Goal: Task Accomplishment & Management: Use online tool/utility

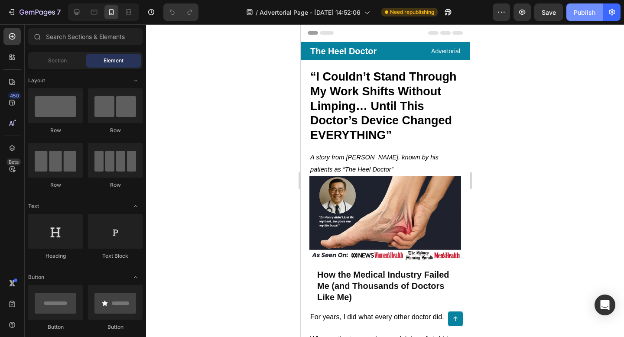
click at [586, 20] on button "Publish" at bounding box center [585, 11] width 36 height 17
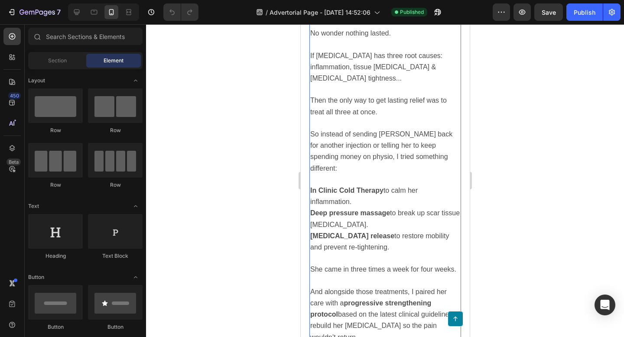
scroll to position [1668, 0]
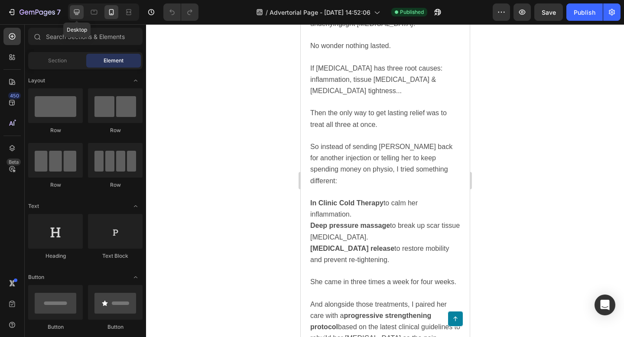
click at [77, 17] on div at bounding box center [77, 12] width 14 height 14
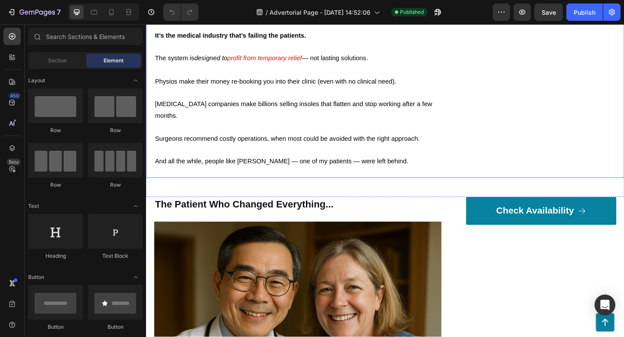
scroll to position [661, 0]
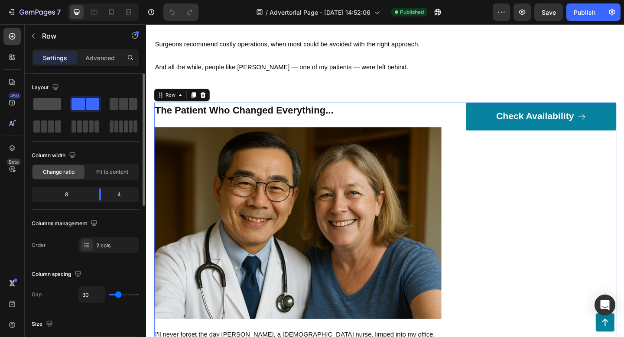
click at [52, 107] on span at bounding box center [47, 104] width 28 height 12
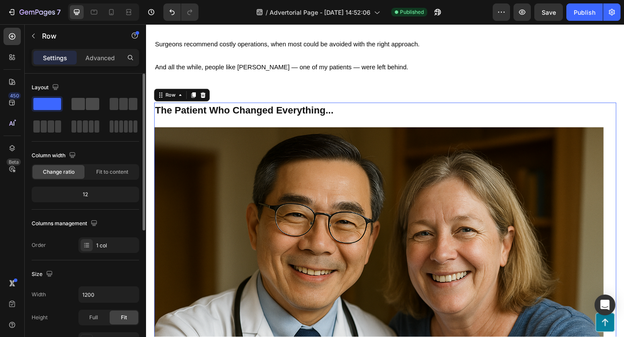
click at [89, 103] on span at bounding box center [92, 104] width 13 height 12
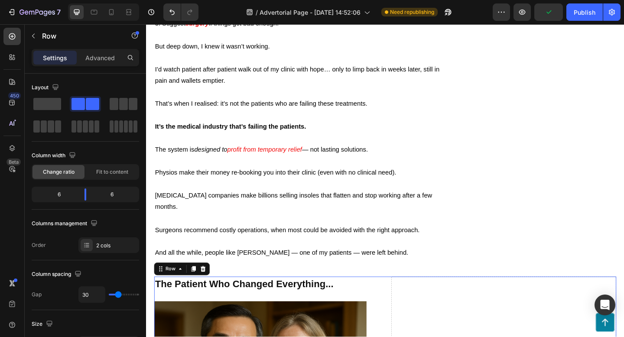
scroll to position [0, 0]
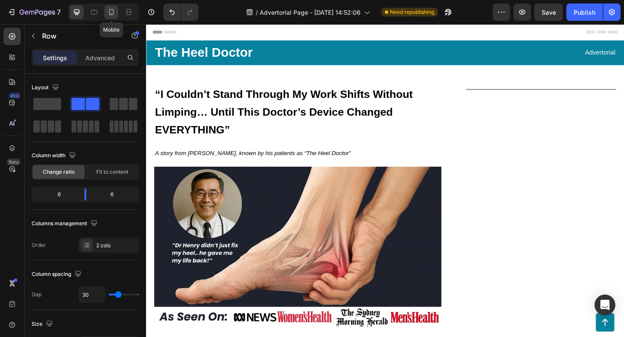
click at [109, 14] on icon at bounding box center [111, 12] width 5 height 6
type input "0"
type input "100%"
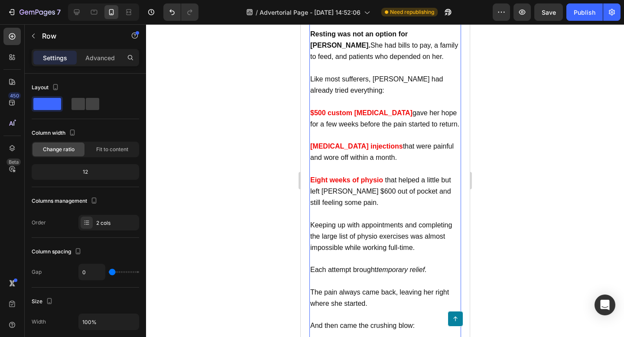
scroll to position [1158, 0]
click at [334, 107] on p "$500 custom [MEDICAL_DATA] gave her hope for a few weeks before the pain starte…" at bounding box center [385, 118] width 150 height 23
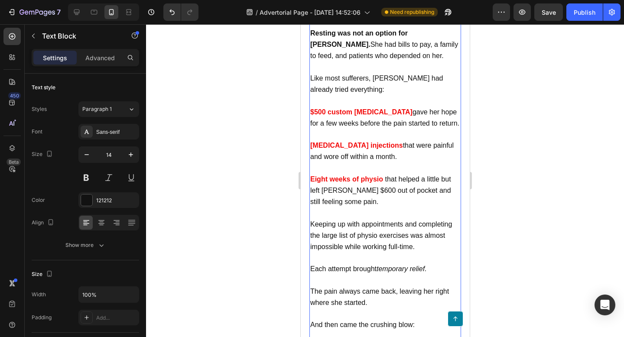
click at [344, 108] on span "gave her hope for a few weeks before the pain started to return." at bounding box center [384, 117] width 149 height 19
click at [310, 108] on strong "$500 custom [MEDICAL_DATA]" at bounding box center [361, 111] width 102 height 7
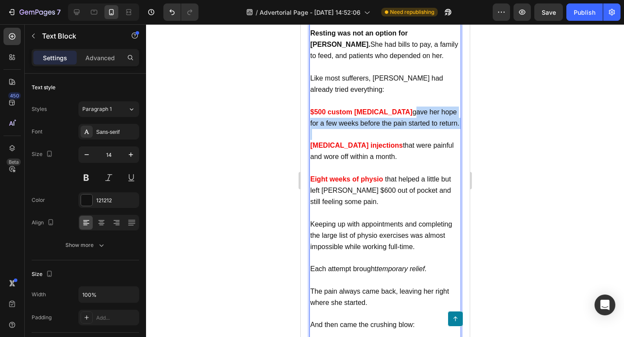
drag, startPoint x: 387, startPoint y: 85, endPoint x: 429, endPoint y: 105, distance: 46.6
click at [429, 105] on div "I’ll never forget the day [PERSON_NAME], a [DEMOGRAPHIC_DATA] nurse, limped int…" at bounding box center [385, 83] width 152 height 721
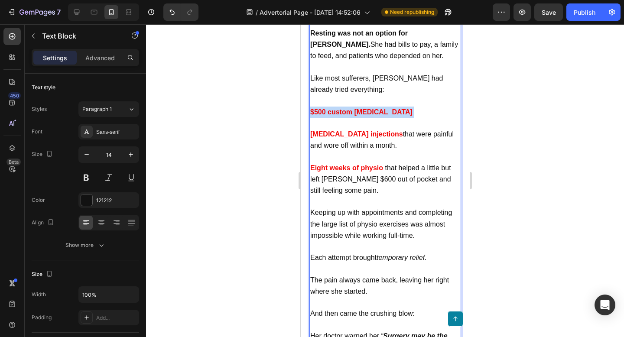
drag, startPoint x: 392, startPoint y: 87, endPoint x: 293, endPoint y: 86, distance: 98.4
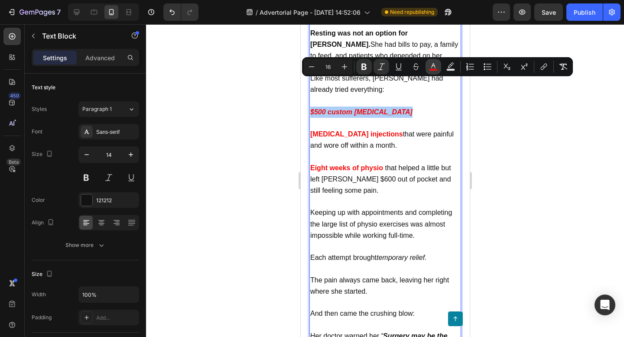
click at [433, 63] on icon "Editor contextual toolbar" at bounding box center [433, 65] width 4 height 5
type input "F20909"
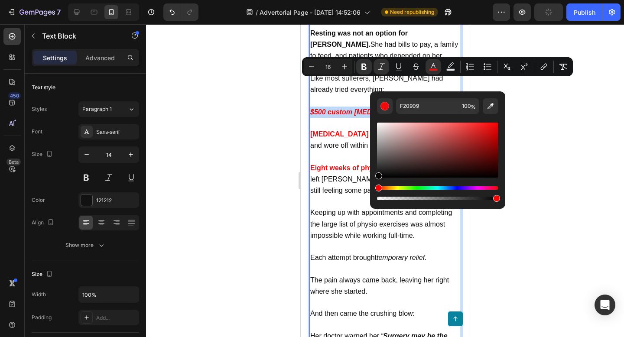
type input "000000"
drag, startPoint x: 687, startPoint y: 191, endPoint x: 341, endPoint y: 263, distance: 353.3
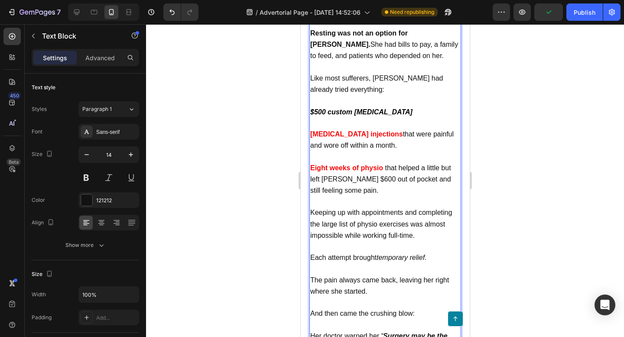
click at [337, 207] on p "Keeping up with appointments and completing the large list of physio exercises …" at bounding box center [385, 224] width 150 height 34
click at [344, 207] on p "Keeping up with appointments and completing the large list of physio exercises …" at bounding box center [385, 224] width 150 height 34
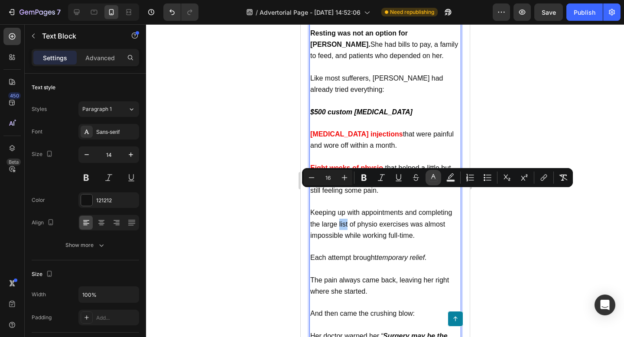
click at [434, 178] on icon "Editor contextual toolbar" at bounding box center [433, 177] width 9 height 9
type input "121212"
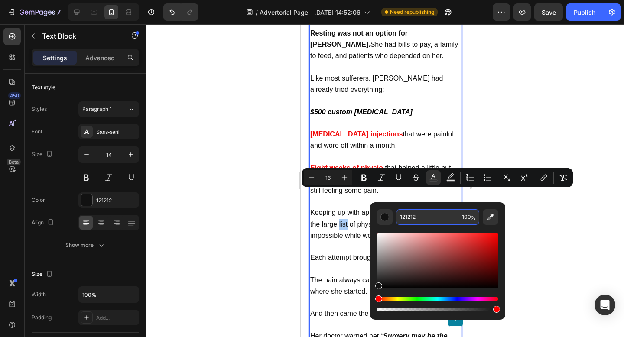
click at [423, 217] on input "121212" at bounding box center [427, 217] width 62 height 16
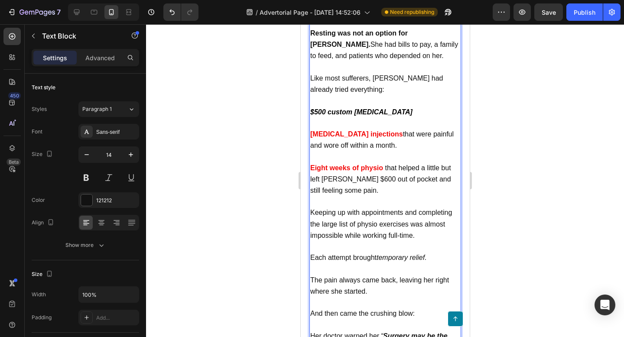
click at [360, 108] on strong "$500 custom [MEDICAL_DATA]" at bounding box center [361, 111] width 102 height 7
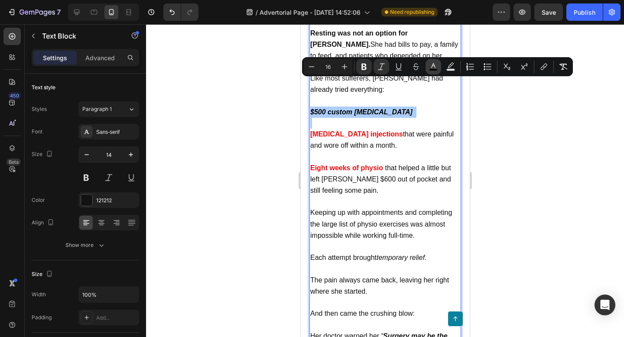
click at [438, 69] on button "color" at bounding box center [434, 67] width 16 height 16
type input "000000"
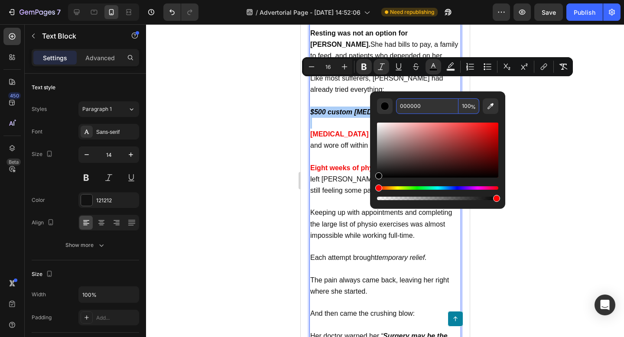
click at [413, 106] on input "000000" at bounding box center [427, 106] width 62 height 16
paste input "121212"
type input "121212"
click at [545, 108] on div at bounding box center [385, 180] width 478 height 313
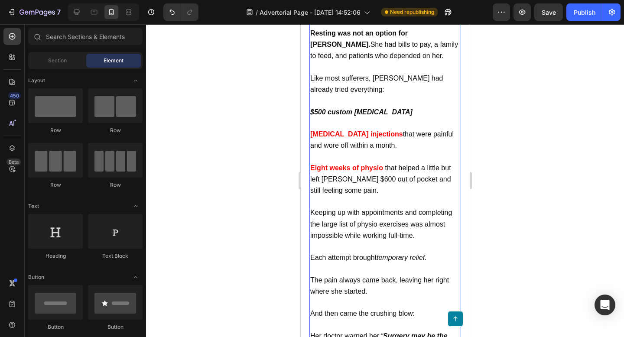
click at [367, 108] on strong "$500 custom [MEDICAL_DATA]" at bounding box center [361, 111] width 102 height 7
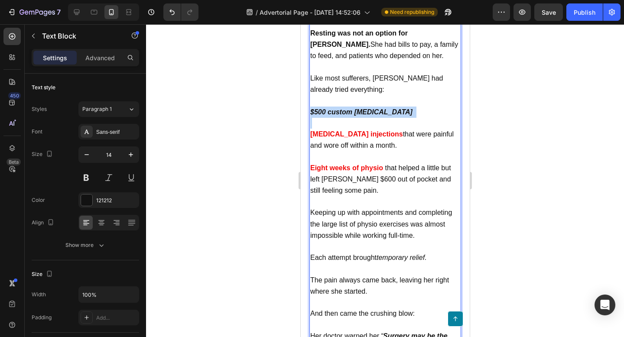
click at [367, 108] on strong "$500 custom [MEDICAL_DATA]" at bounding box center [361, 111] width 102 height 7
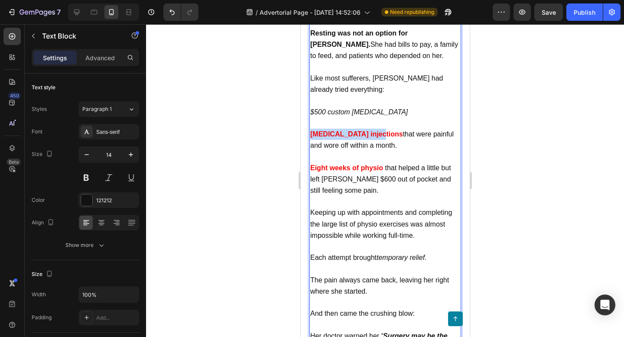
drag, startPoint x: 376, startPoint y: 106, endPoint x: 307, endPoint y: 111, distance: 68.6
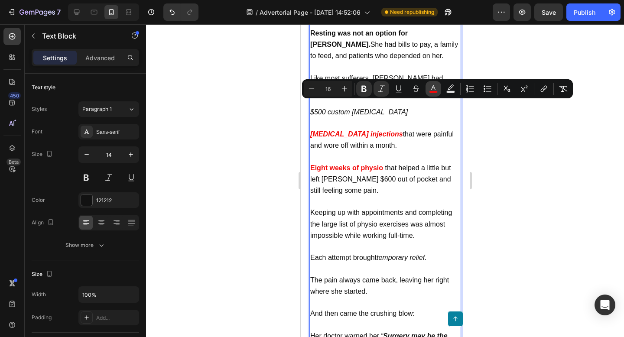
click at [435, 86] on icon "Editor contextual toolbar" at bounding box center [433, 89] width 9 height 9
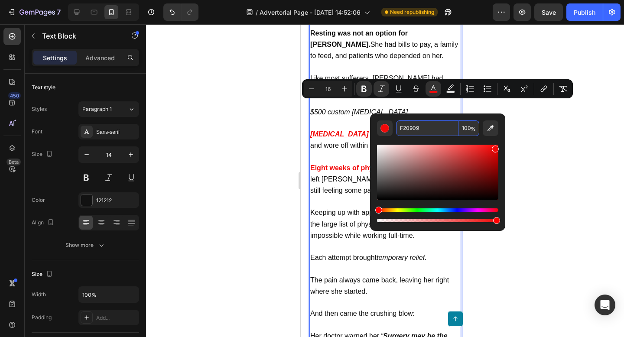
click at [418, 127] on input "F20909" at bounding box center [427, 129] width 62 height 16
paste input "121212"
type input "121212"
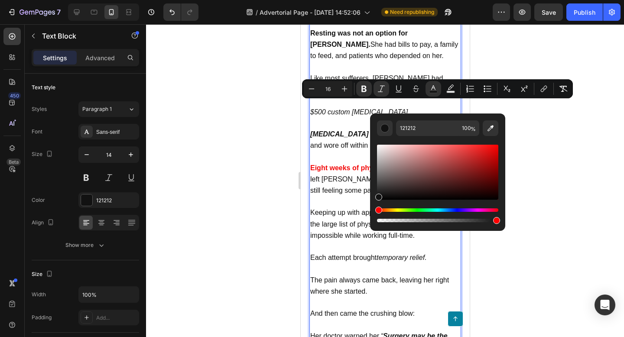
click at [575, 111] on div at bounding box center [385, 180] width 478 height 313
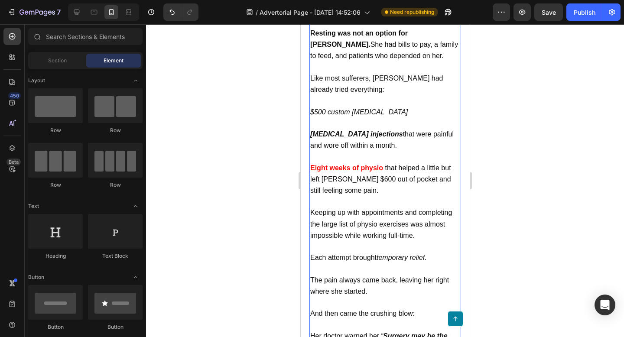
click at [379, 131] on span "that were painful and wore off within a month." at bounding box center [382, 140] width 144 height 19
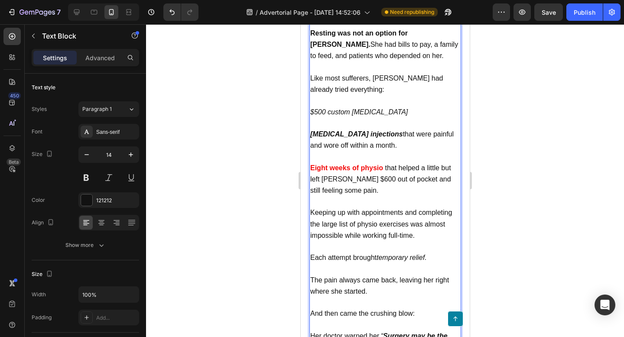
click at [380, 131] on span "that were painful and wore off within a month." at bounding box center [382, 140] width 144 height 19
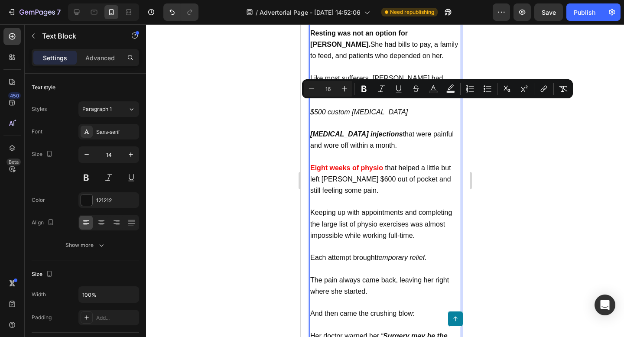
drag, startPoint x: 379, startPoint y: 107, endPoint x: 401, endPoint y: 115, distance: 23.6
click at [401, 129] on p "[MEDICAL_DATA] injections that were painful and wore off within a month." at bounding box center [385, 140] width 150 height 23
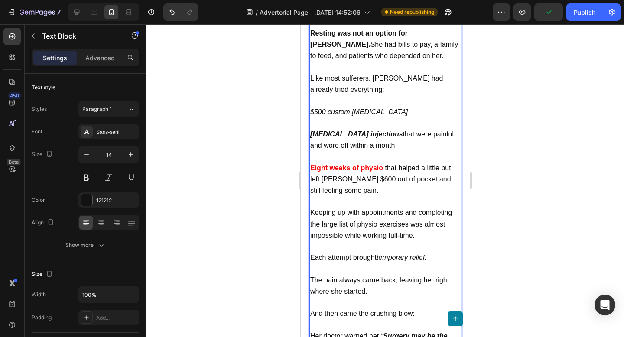
drag, startPoint x: 380, startPoint y: 105, endPoint x: 405, endPoint y: 120, distance: 28.8
click at [405, 129] on p "[MEDICAL_DATA] injections that were painful and wore off within a month." at bounding box center [385, 140] width 150 height 23
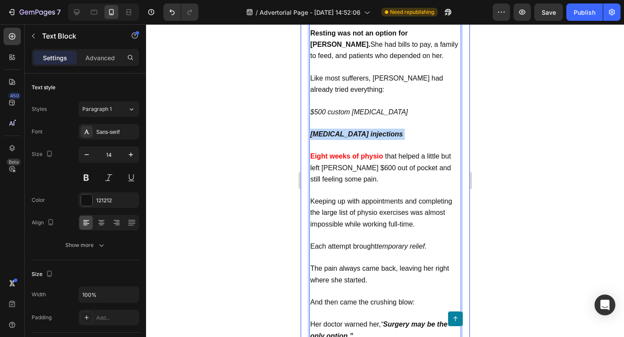
drag, startPoint x: 382, startPoint y: 103, endPoint x: 305, endPoint y: 102, distance: 77.2
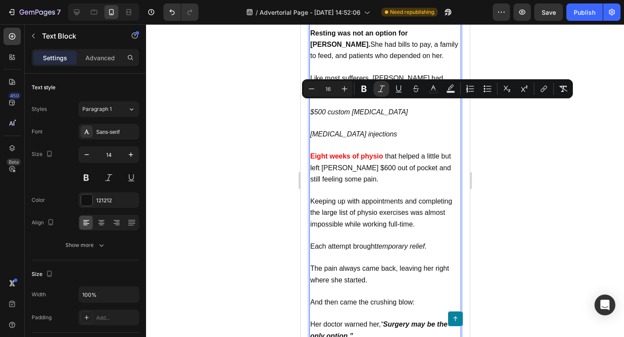
click at [322, 131] on icon "[MEDICAL_DATA] injections" at bounding box center [353, 134] width 87 height 7
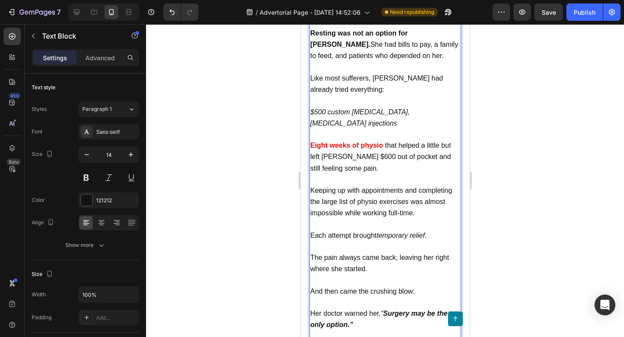
click at [447, 107] on p "$500 custom [MEDICAL_DATA], [MEDICAL_DATA] injections" at bounding box center [385, 118] width 150 height 23
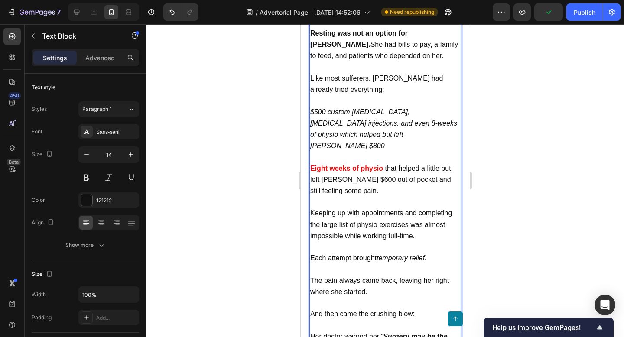
click at [403, 108] on icon "$500 custom [MEDICAL_DATA], [MEDICAL_DATA] injections, and even 8-weeks of phys…" at bounding box center [383, 129] width 147 height 42
click at [363, 108] on p "$500 custom [MEDICAL_DATA], [MEDICAL_DATA] injections, and even 8-weeks of phys…" at bounding box center [385, 130] width 150 height 46
click at [359, 163] on p "Eight weeks of physio that helped a little but left [PERSON_NAME] $600 out of p…" at bounding box center [385, 180] width 150 height 34
drag, startPoint x: 357, startPoint y: 141, endPoint x: 396, endPoint y: 140, distance: 38.6
click at [396, 165] on span "that helped a little but left [PERSON_NAME] $600 out of pocket and still feelin…" at bounding box center [380, 180] width 141 height 30
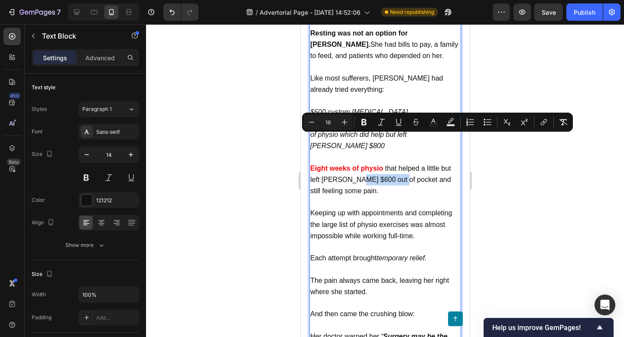
copy span "out of pocket"
click at [351, 108] on icon "$500 custom [MEDICAL_DATA], [MEDICAL_DATA] injections, and even 8-weeks of phys…" at bounding box center [383, 129] width 147 height 42
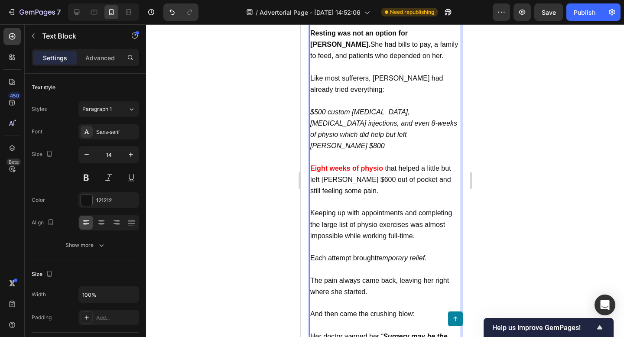
click at [352, 107] on p "$500 custom [MEDICAL_DATA], [MEDICAL_DATA] injections, and even 8-weeks of phys…" at bounding box center [385, 130] width 150 height 46
click at [414, 108] on icon "$500 custom [MEDICAL_DATA], [MEDICAL_DATA] injections, and even 8-weeks of phys…" at bounding box center [383, 129] width 147 height 42
click at [428, 108] on icon "$500 custom [MEDICAL_DATA], [MEDICAL_DATA] injections, and even 8-weeks of phys…" at bounding box center [383, 129] width 147 height 42
click at [431, 107] on p "$500 custom [MEDICAL_DATA], [MEDICAL_DATA] injections, and even 8-weeks of phys…" at bounding box center [385, 130] width 150 height 46
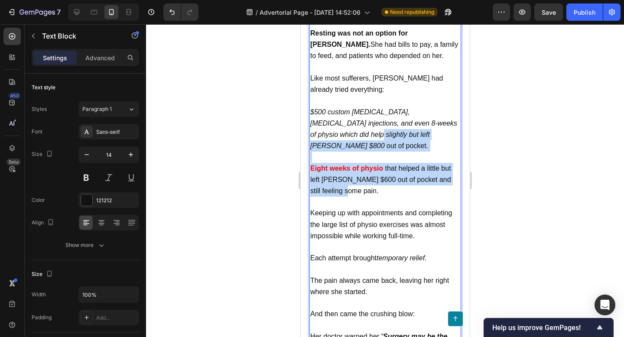
drag, startPoint x: 364, startPoint y: 152, endPoint x: 291, endPoint y: 111, distance: 84.0
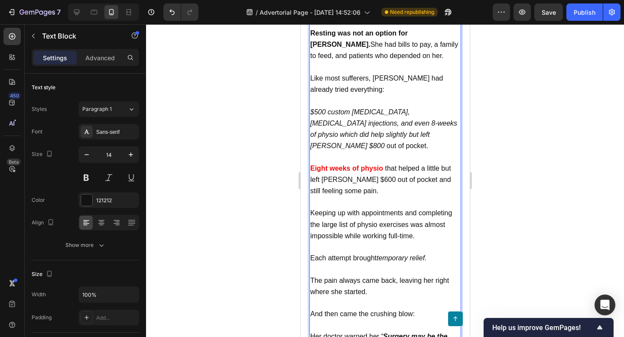
drag, startPoint x: 361, startPoint y: 153, endPoint x: 345, endPoint y: 148, distance: 17.3
click at [345, 163] on p "Eight weeks of physio that helped a little but left [PERSON_NAME] $600 out of p…" at bounding box center [385, 180] width 150 height 34
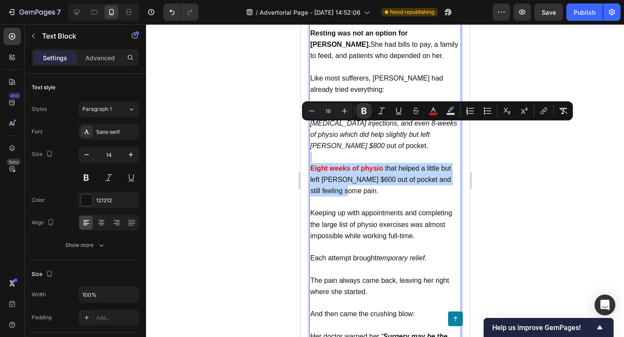
drag, startPoint x: 362, startPoint y: 150, endPoint x: 307, endPoint y: 122, distance: 62.2
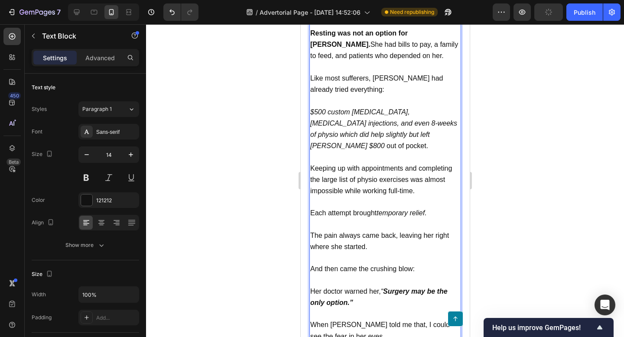
click at [359, 165] on span "Keeping up with appointments and completing the large list of physio exercises …" at bounding box center [381, 180] width 142 height 30
click at [357, 152] on p "Rich Text Editor. Editing area: main" at bounding box center [385, 157] width 150 height 11
click at [434, 163] on p "Keeping up with appointments and completing the large list of physio exercises …" at bounding box center [385, 180] width 150 height 34
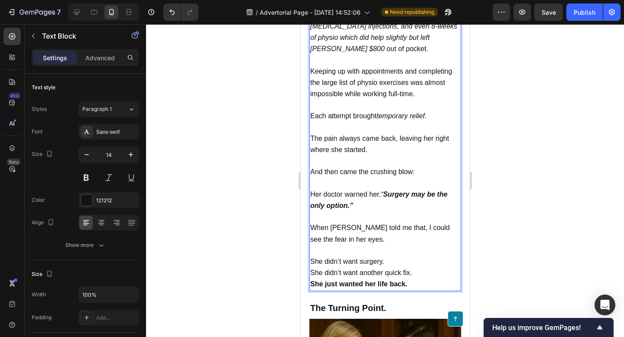
scroll to position [1255, 0]
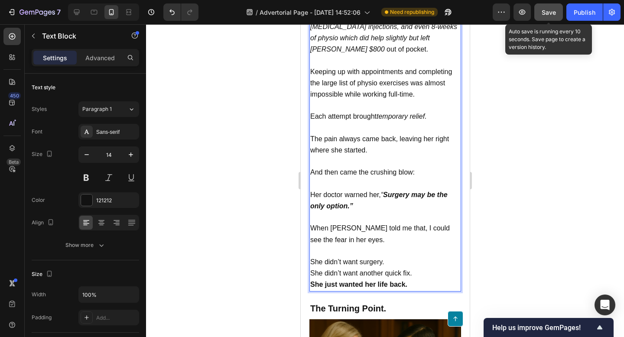
click at [550, 19] on button "Save" at bounding box center [549, 11] width 29 height 17
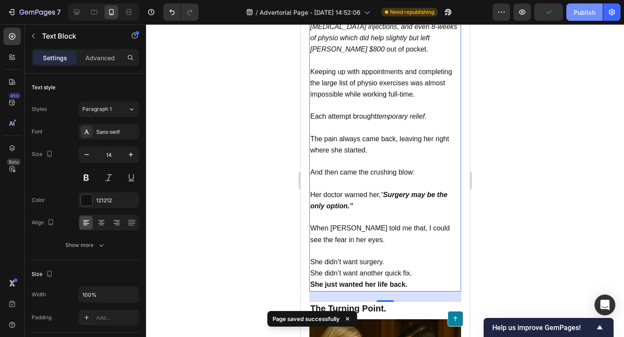
click at [575, 11] on div "Publish" at bounding box center [585, 12] width 22 height 9
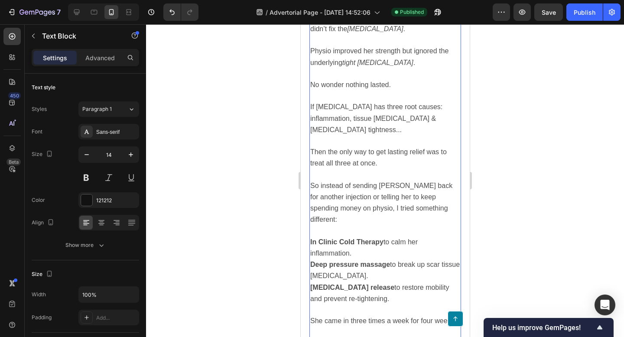
scroll to position [1781, 0]
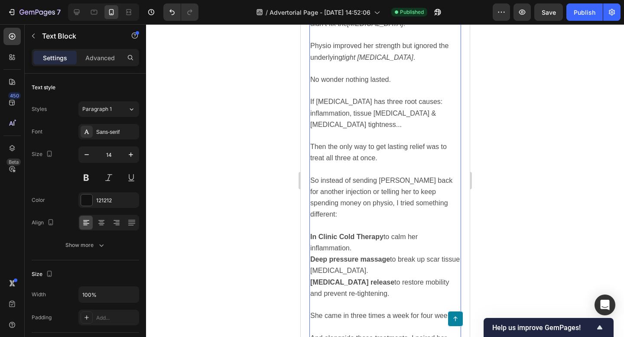
click at [435, 175] on p "So instead of sending [PERSON_NAME] back for another injection or telling her t…" at bounding box center [385, 198] width 150 height 46
click at [434, 175] on p "So instead of sending [PERSON_NAME] back for another injection or telling her t…" at bounding box center [385, 198] width 150 height 46
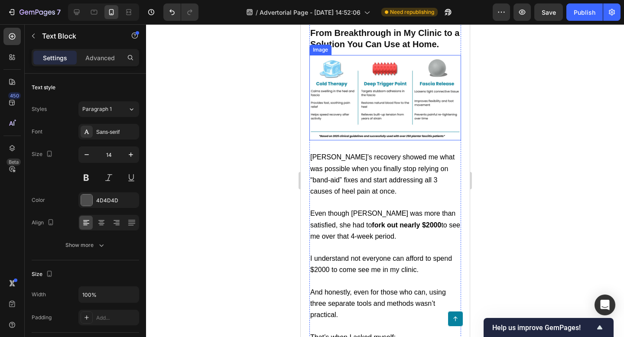
scroll to position [2323, 0]
